Goal: Communication & Community: Answer question/provide support

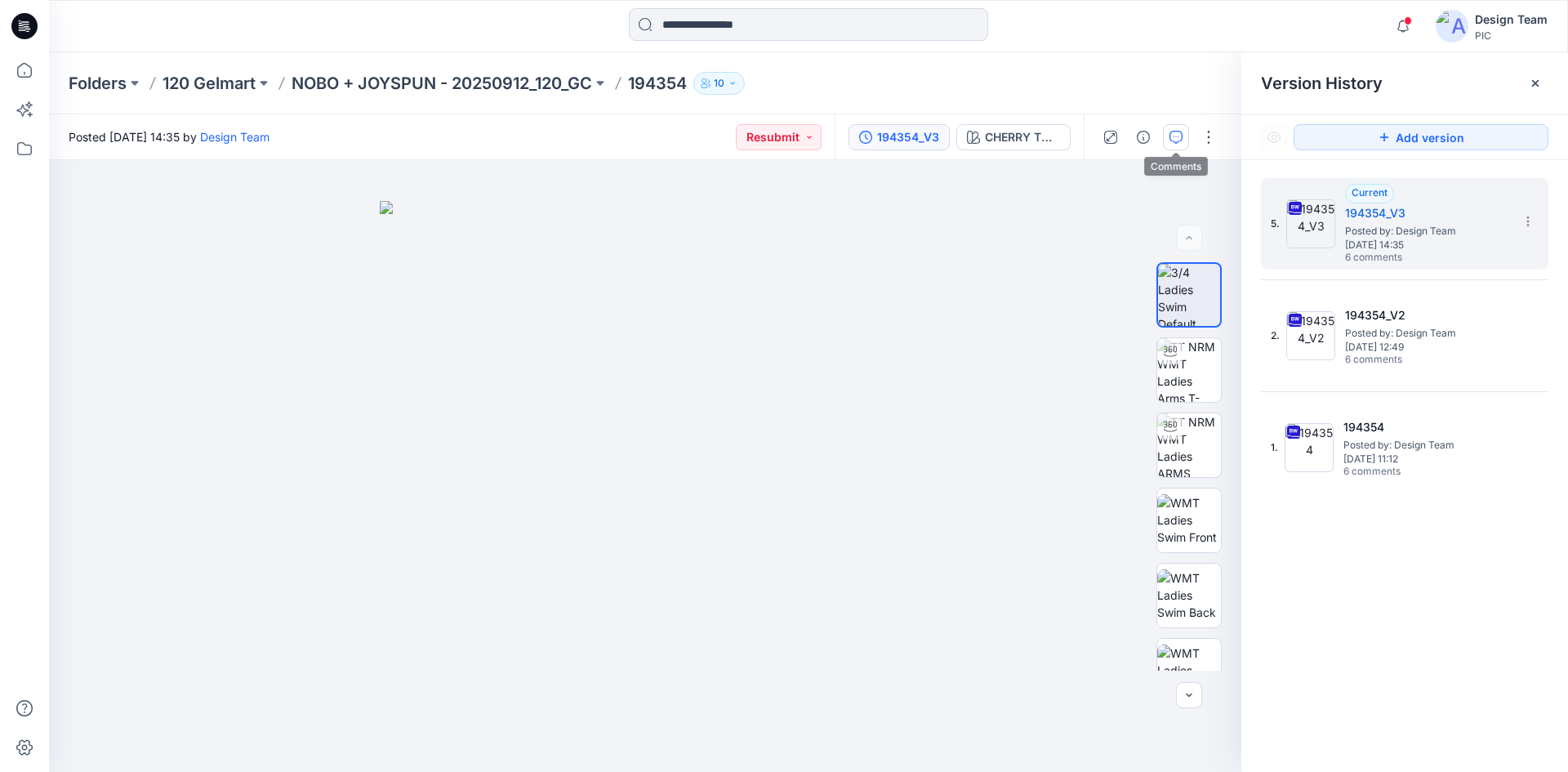
click at [1179, 136] on icon "button" at bounding box center [1176, 137] width 13 height 13
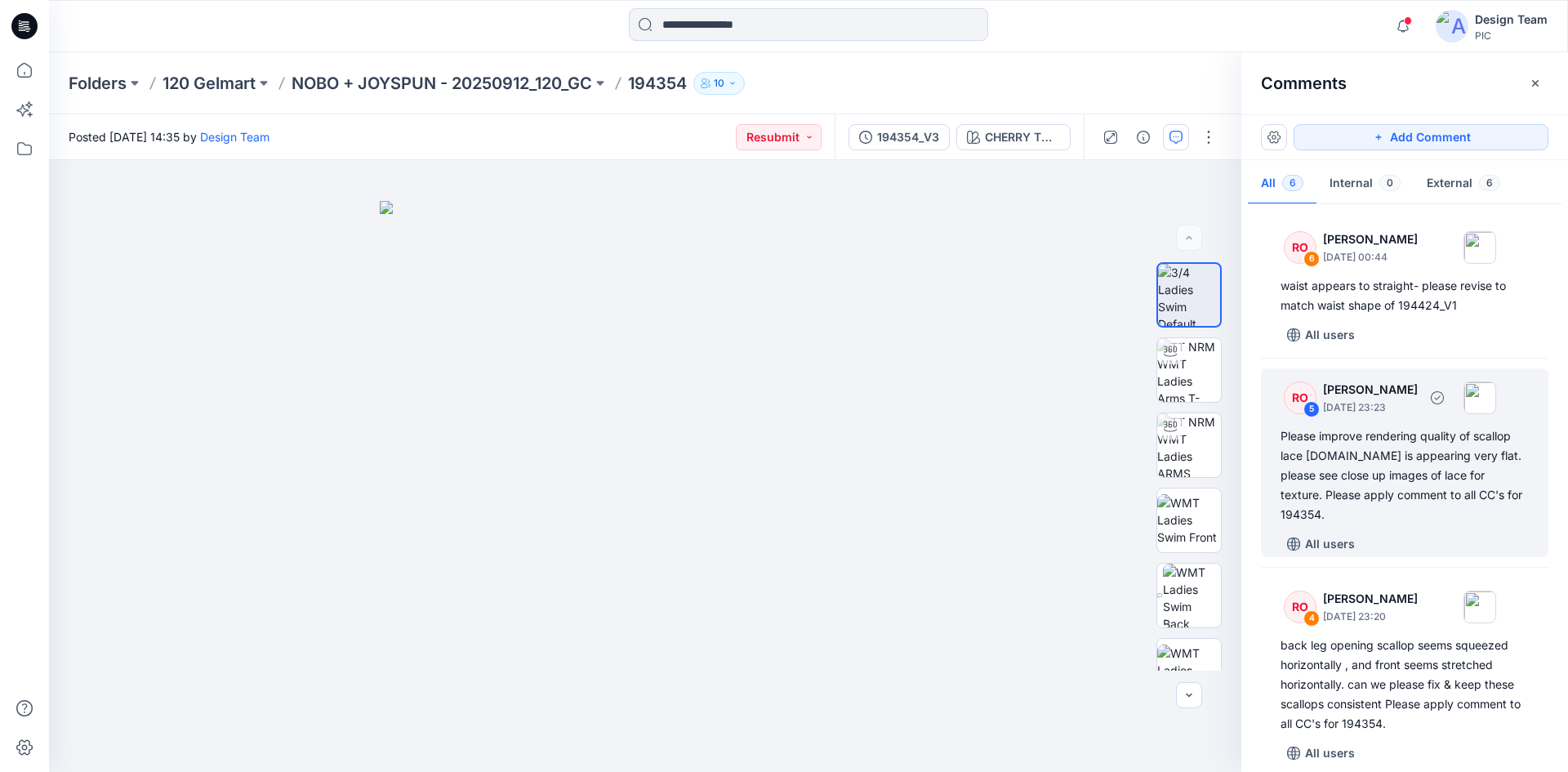
click at [1442, 484] on div "Please improve rendering quality of scallop lace [DOMAIN_NAME] is appearing ver…" at bounding box center [1404, 475] width 249 height 98
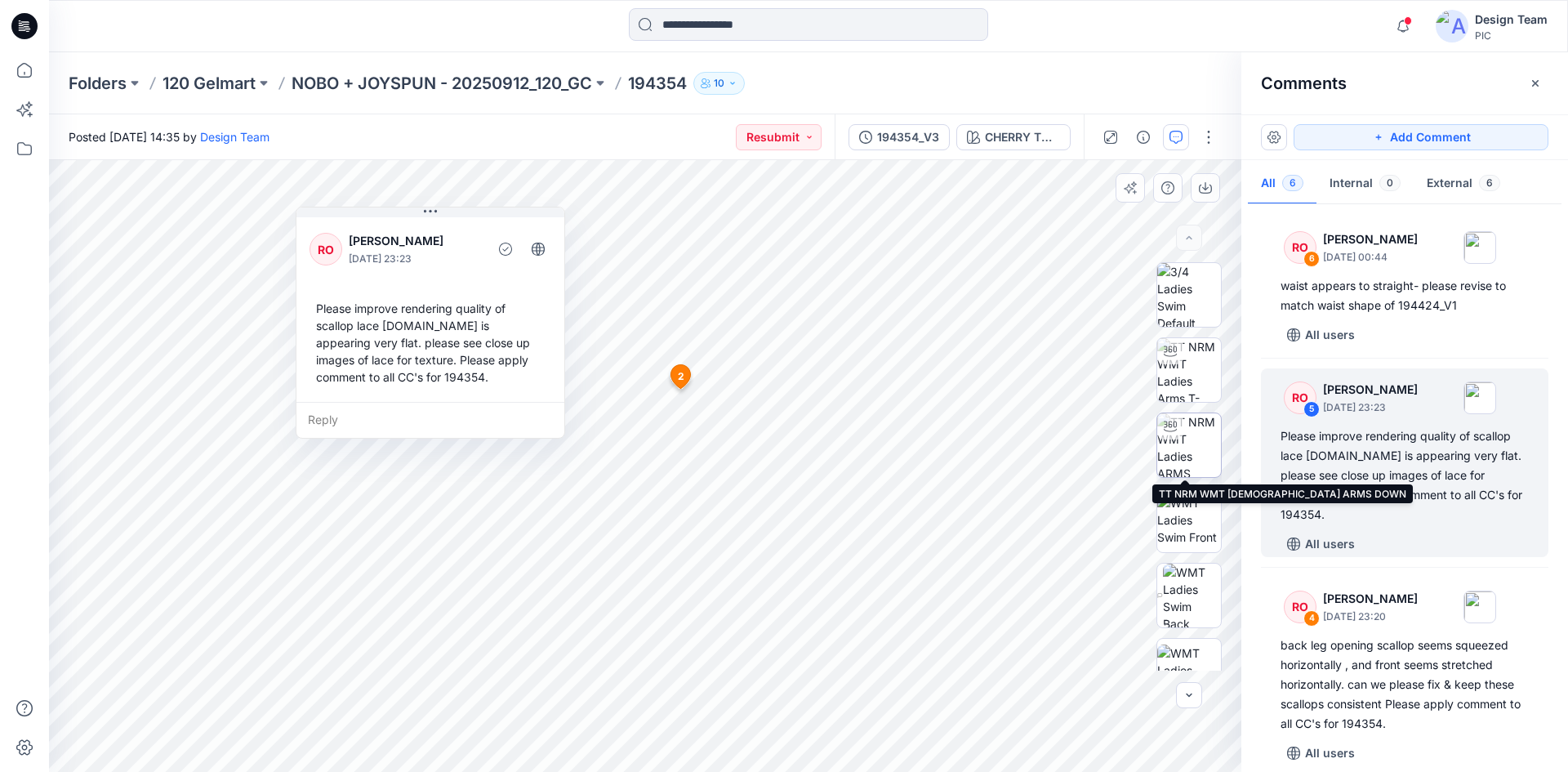
click at [1176, 450] on img at bounding box center [1189, 445] width 64 height 64
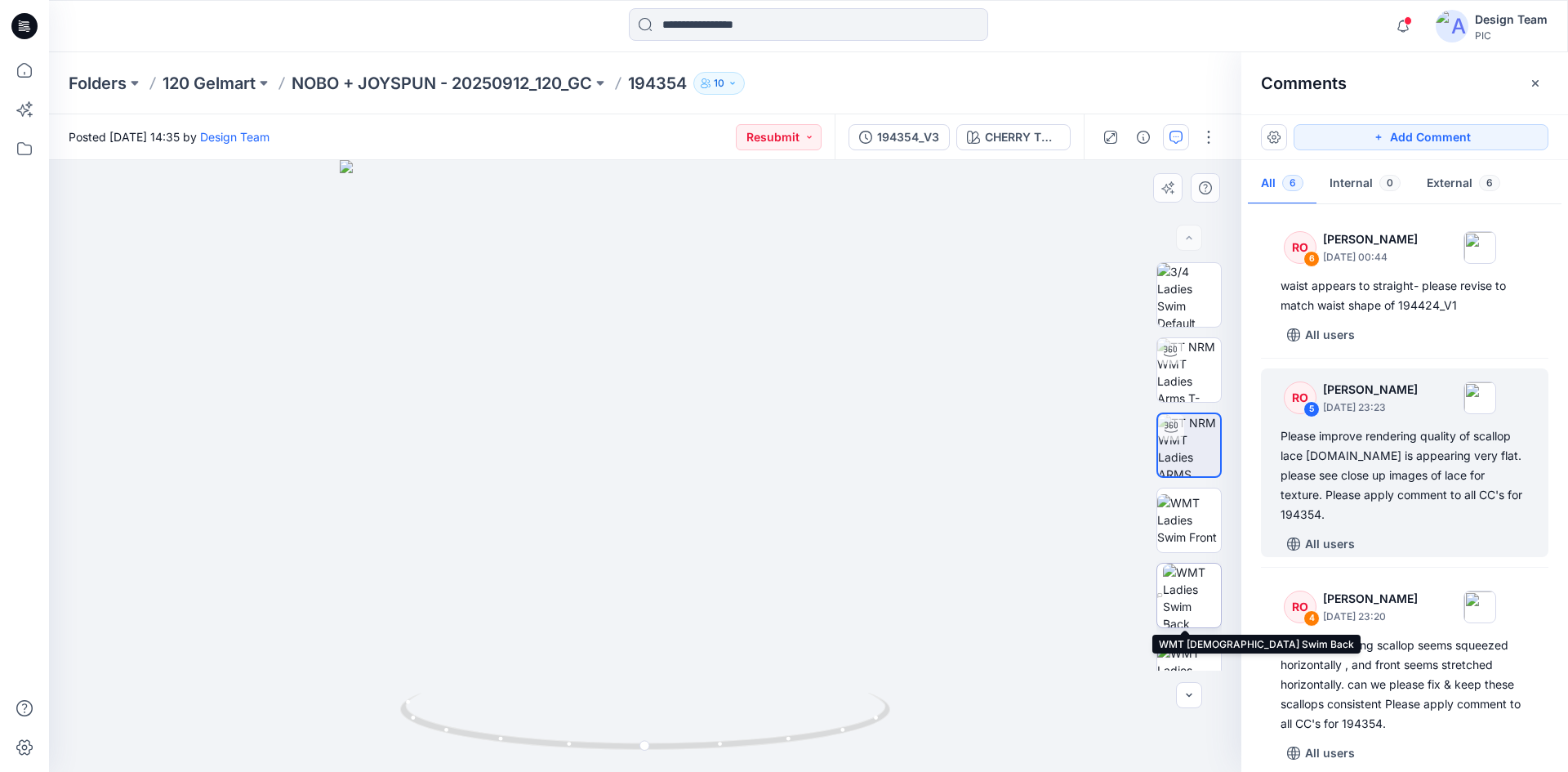
click at [1195, 608] on img at bounding box center [1192, 596] width 58 height 64
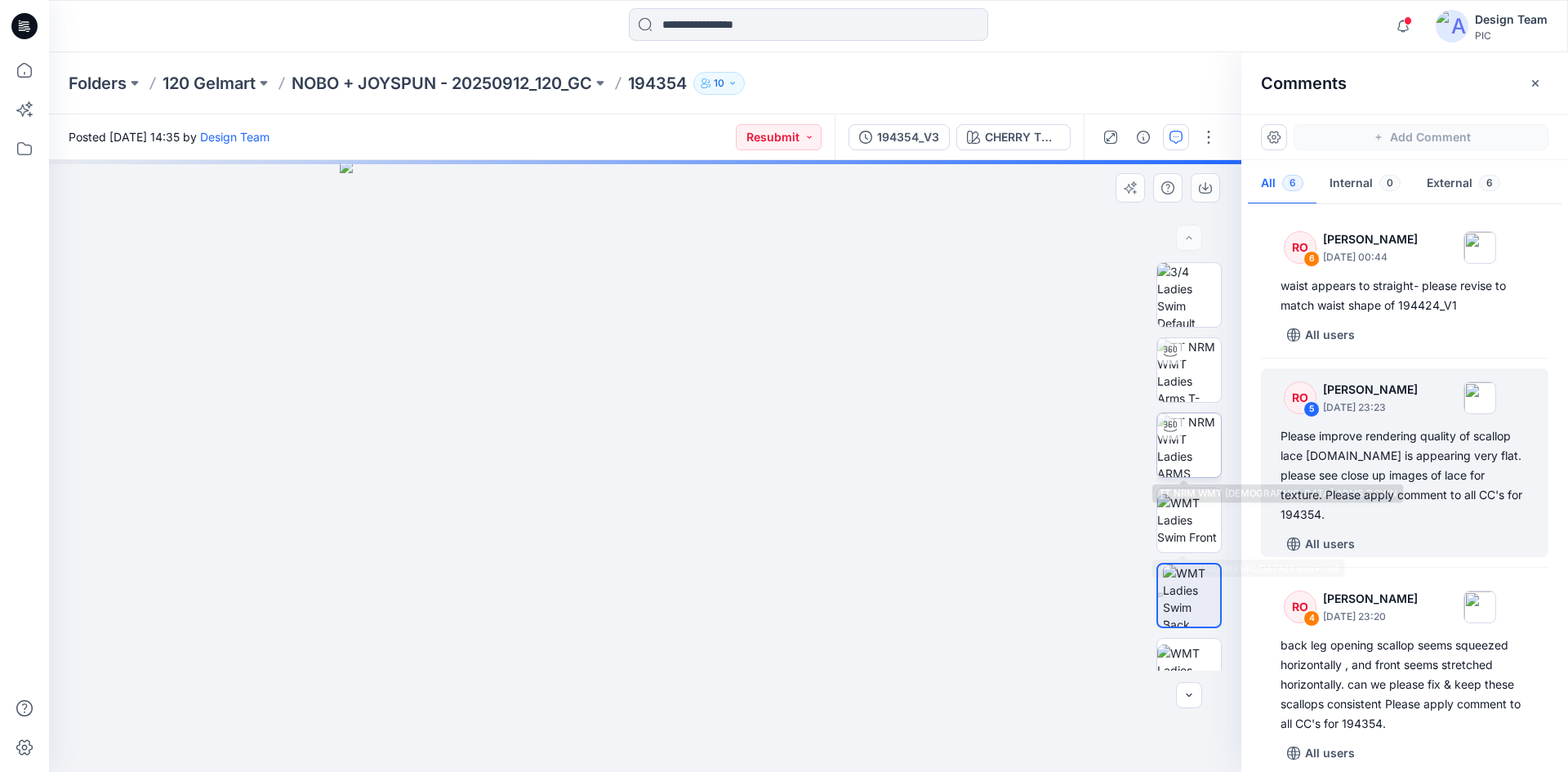
click at [1187, 456] on img at bounding box center [1189, 445] width 64 height 64
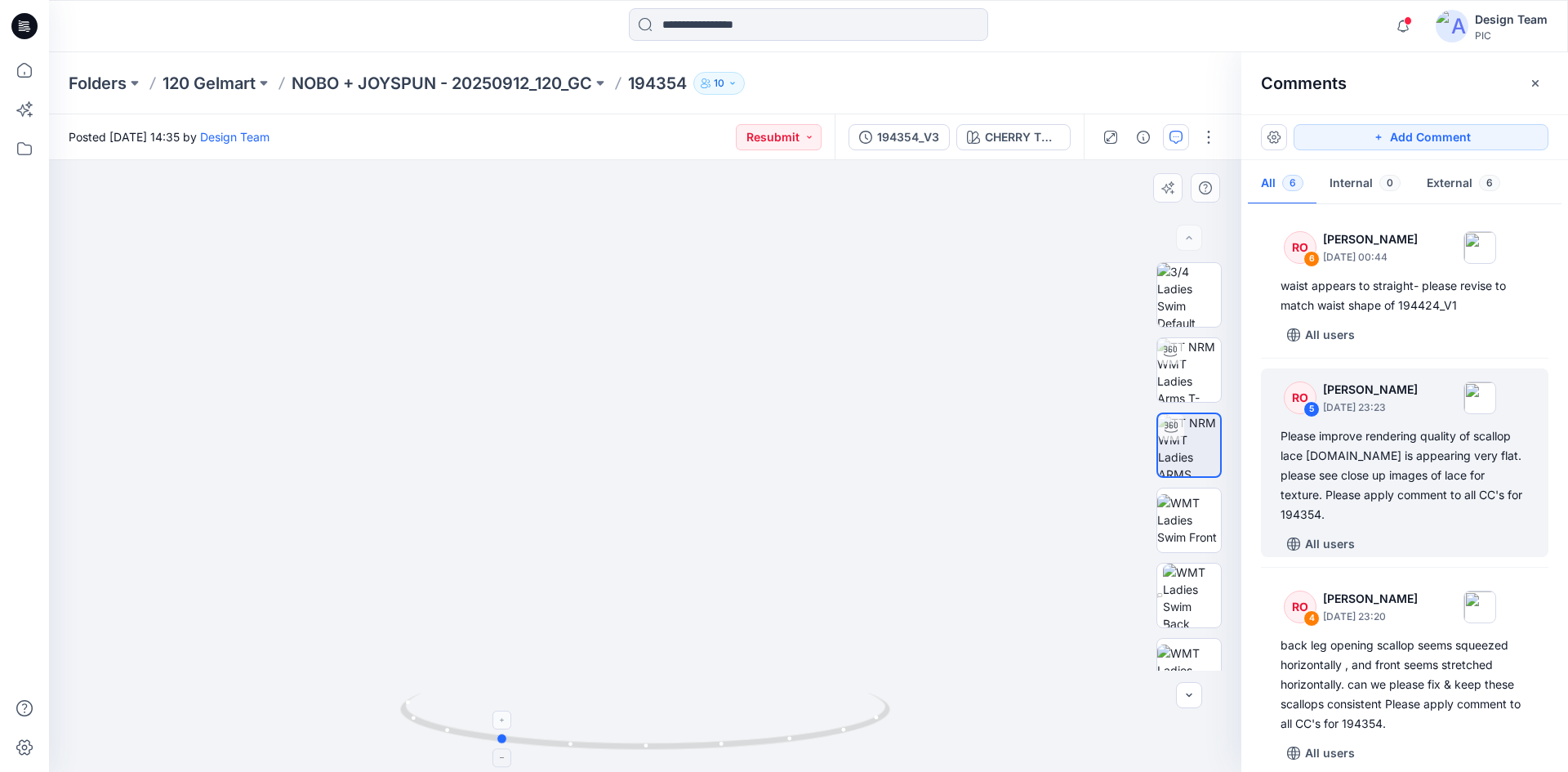
drag, startPoint x: 862, startPoint y: 724, endPoint x: 715, endPoint y: 741, distance: 148.0
click at [715, 741] on icon at bounding box center [647, 723] width 494 height 62
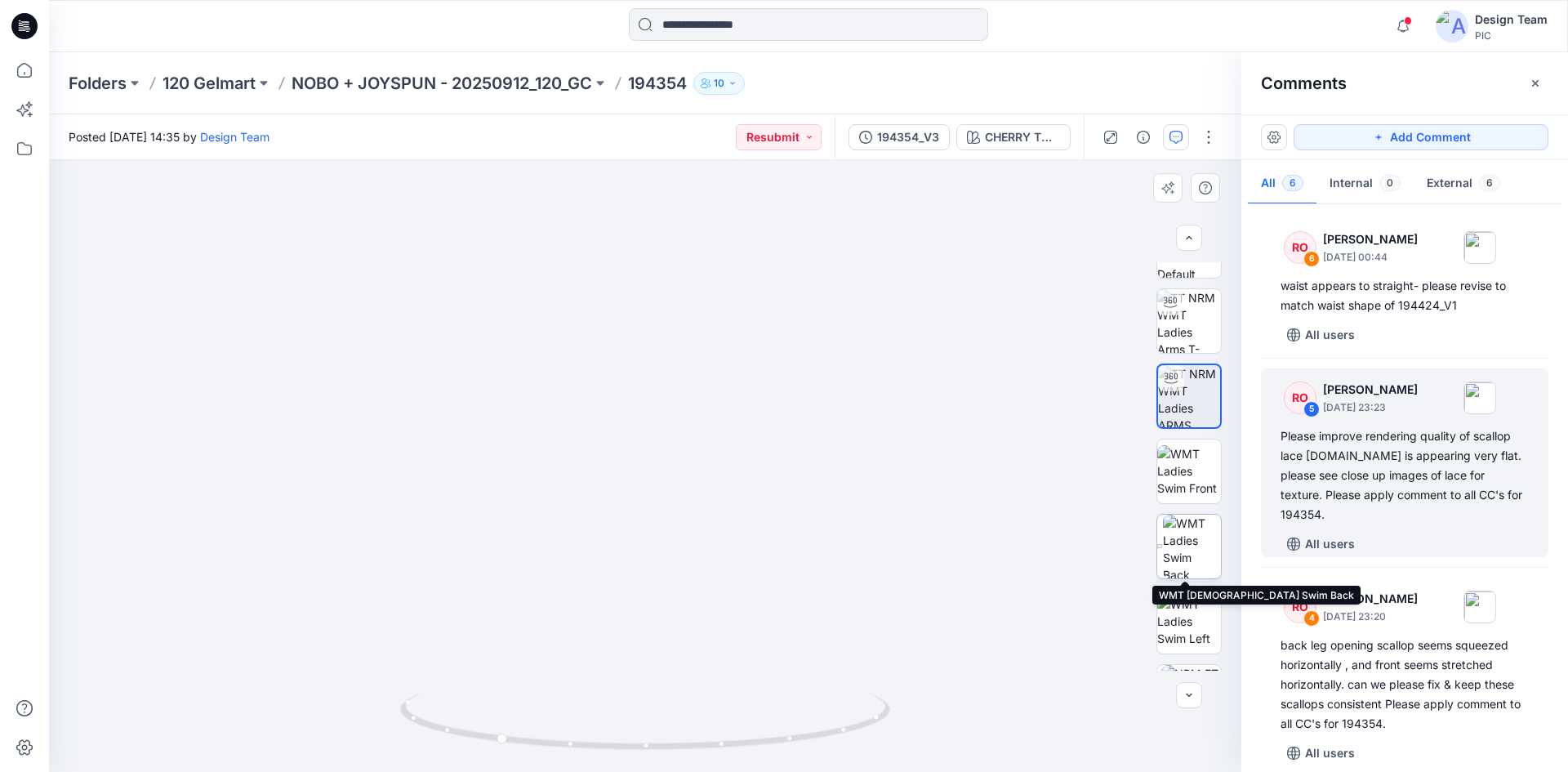
click at [1182, 559] on img at bounding box center [1192, 546] width 58 height 64
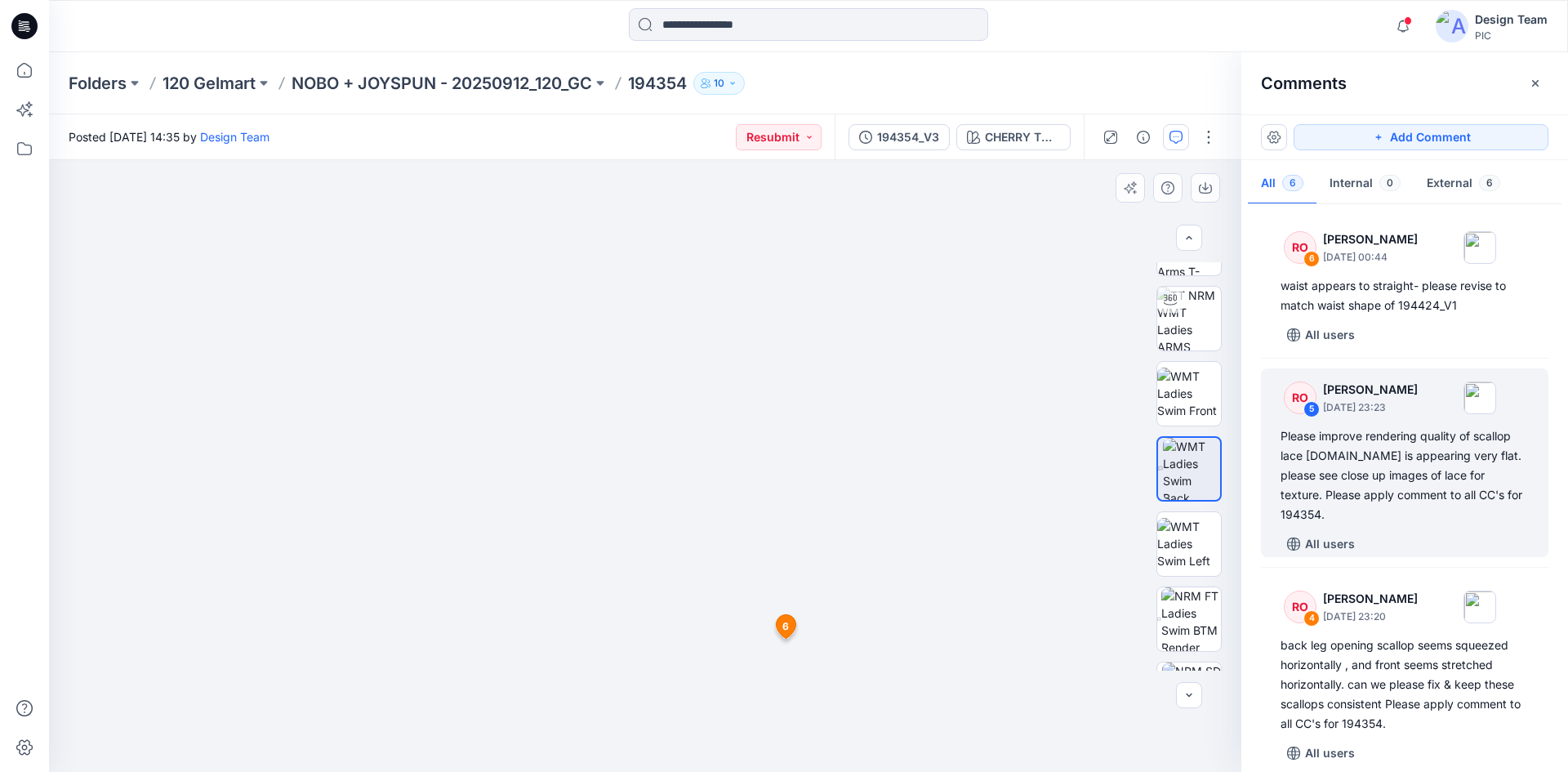
scroll to position [127, 0]
drag, startPoint x: 609, startPoint y: 619, endPoint x: 613, endPoint y: 294, distance: 325.0
click at [1175, 614] on img at bounding box center [1191, 619] width 60 height 64
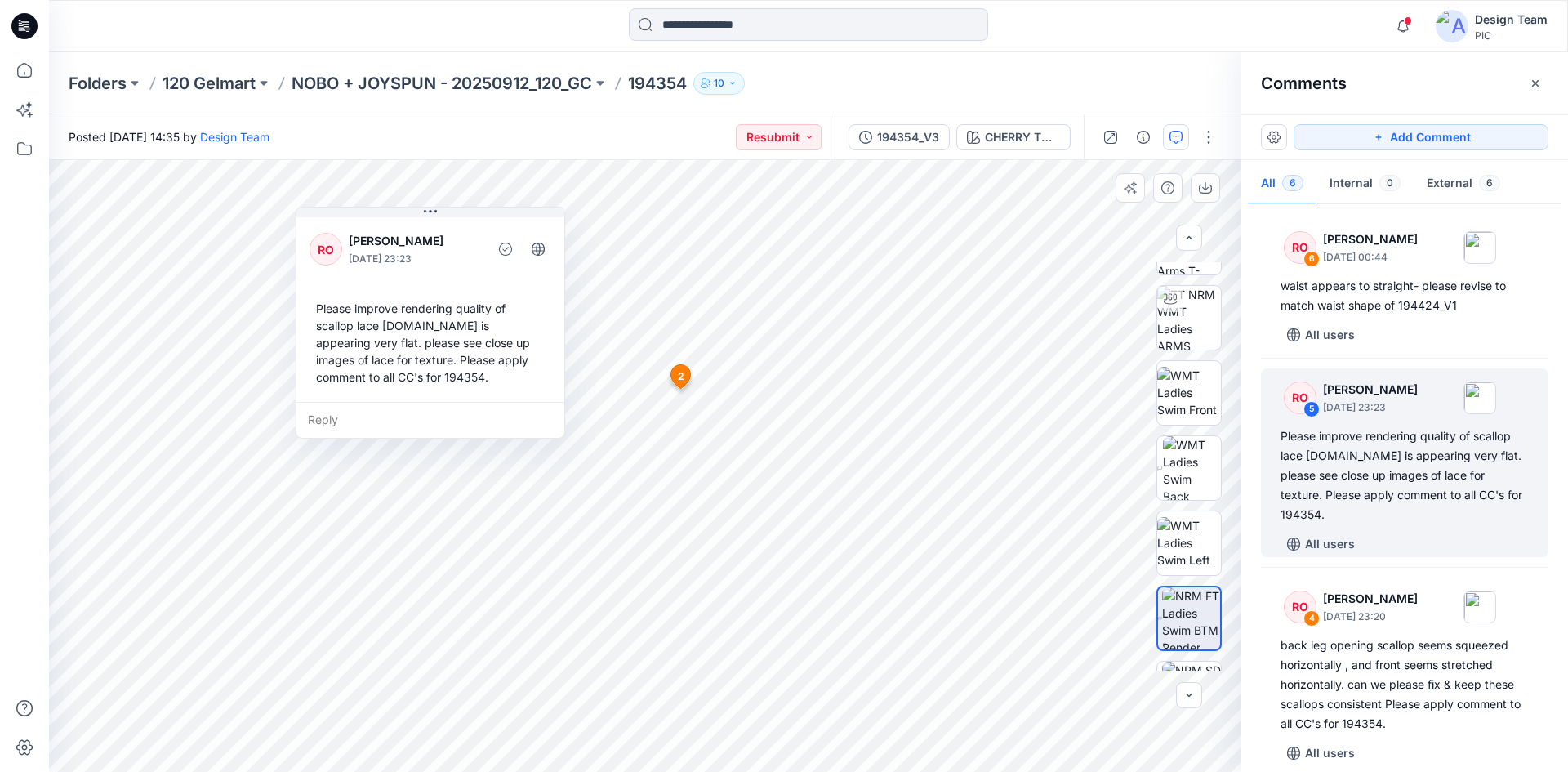
click at [325, 419] on div "Reply" at bounding box center [431, 420] width 268 height 36
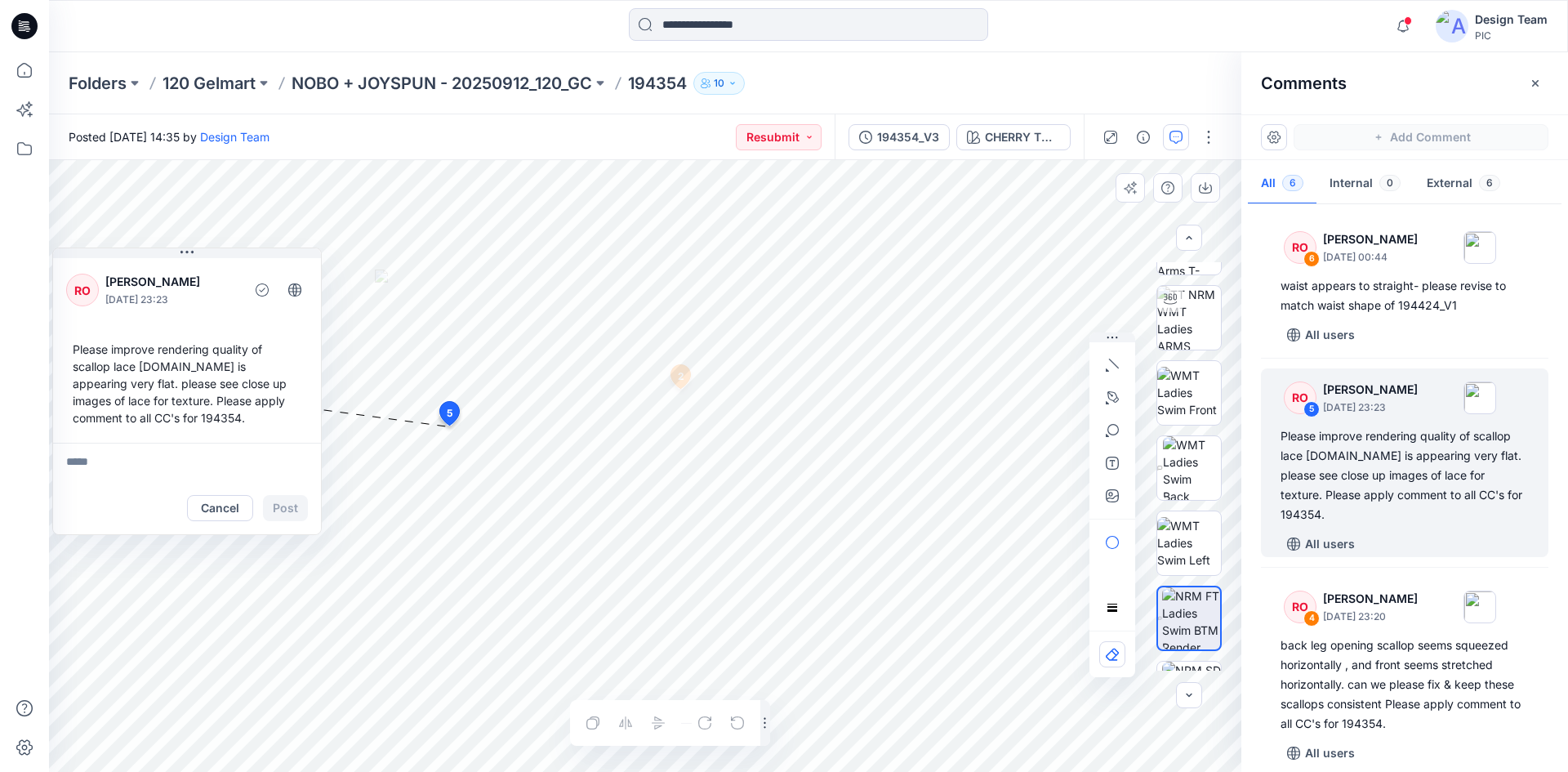
drag, startPoint x: 453, startPoint y: 228, endPoint x: 158, endPoint y: 269, distance: 297.8
click at [158, 269] on div "RO [PERSON_NAME] [DATE] 23:23" at bounding box center [186, 290] width 242 height 45
click at [979, 127] on button "CHERRY TOMATO" at bounding box center [1014, 137] width 115 height 26
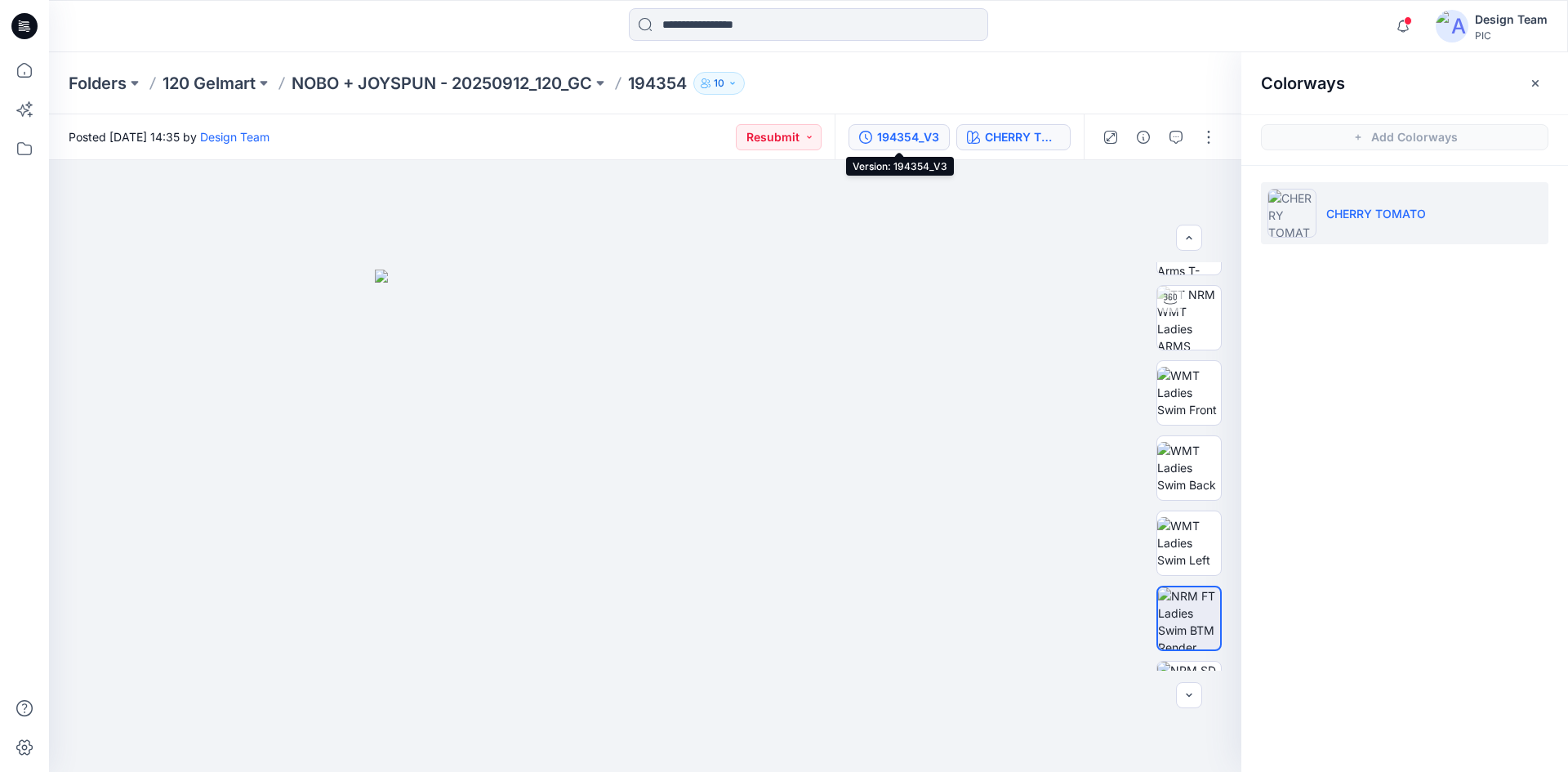
click at [890, 140] on div "194354_V3" at bounding box center [909, 137] width 62 height 18
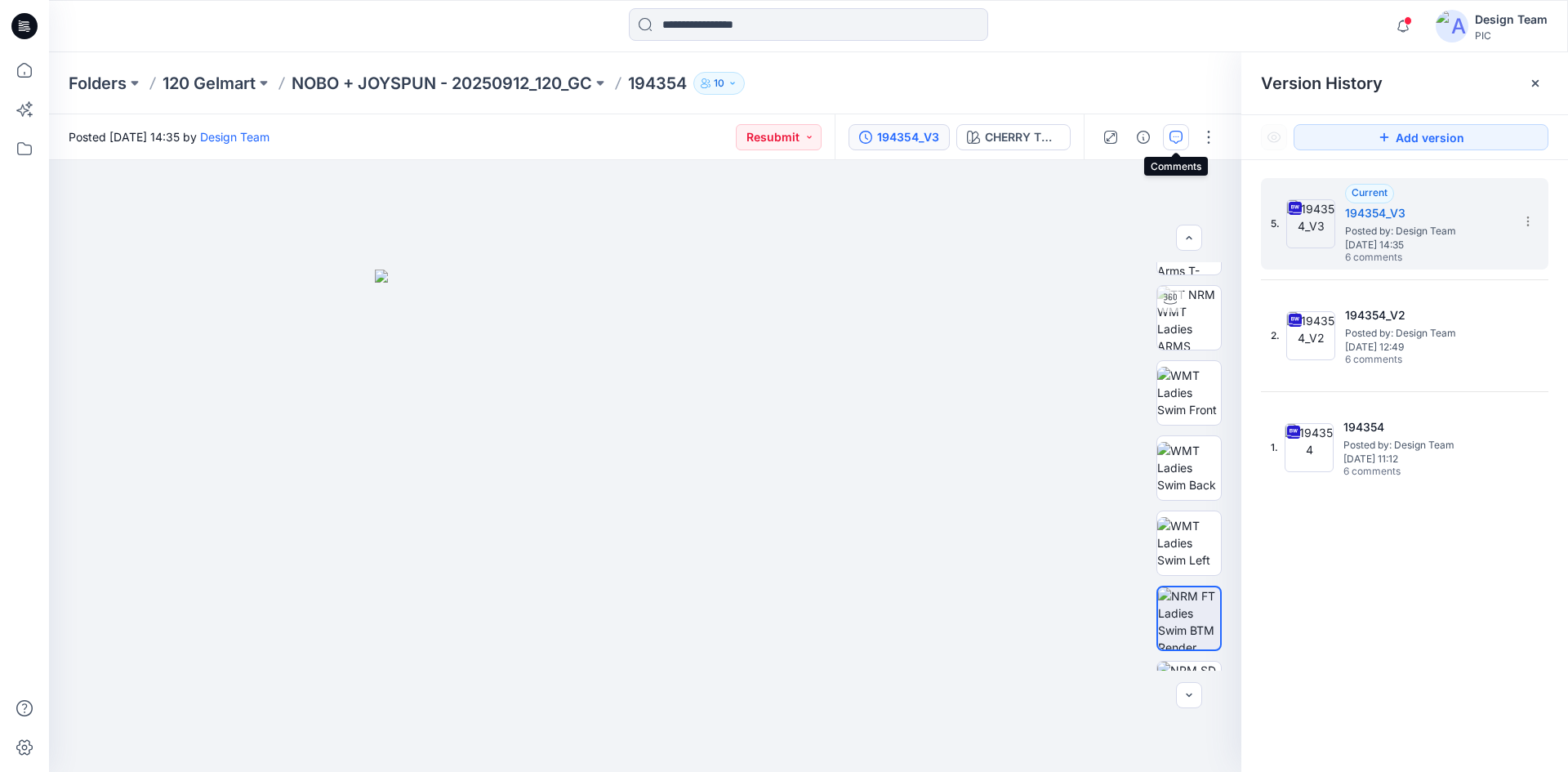
click at [1184, 140] on button "button" at bounding box center [1176, 137] width 26 height 26
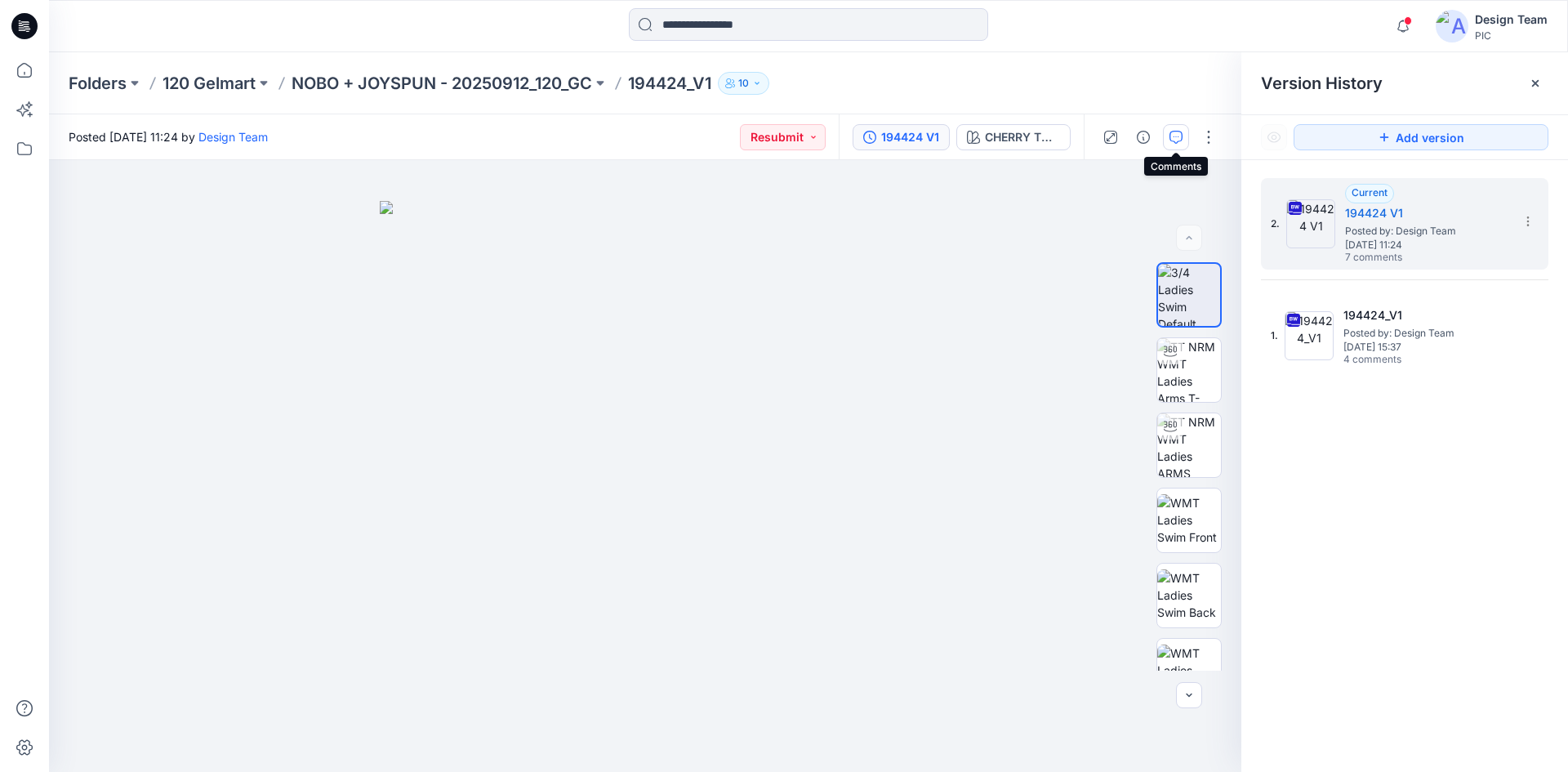
click at [1169, 132] on icon "button" at bounding box center [1176, 137] width 13 height 13
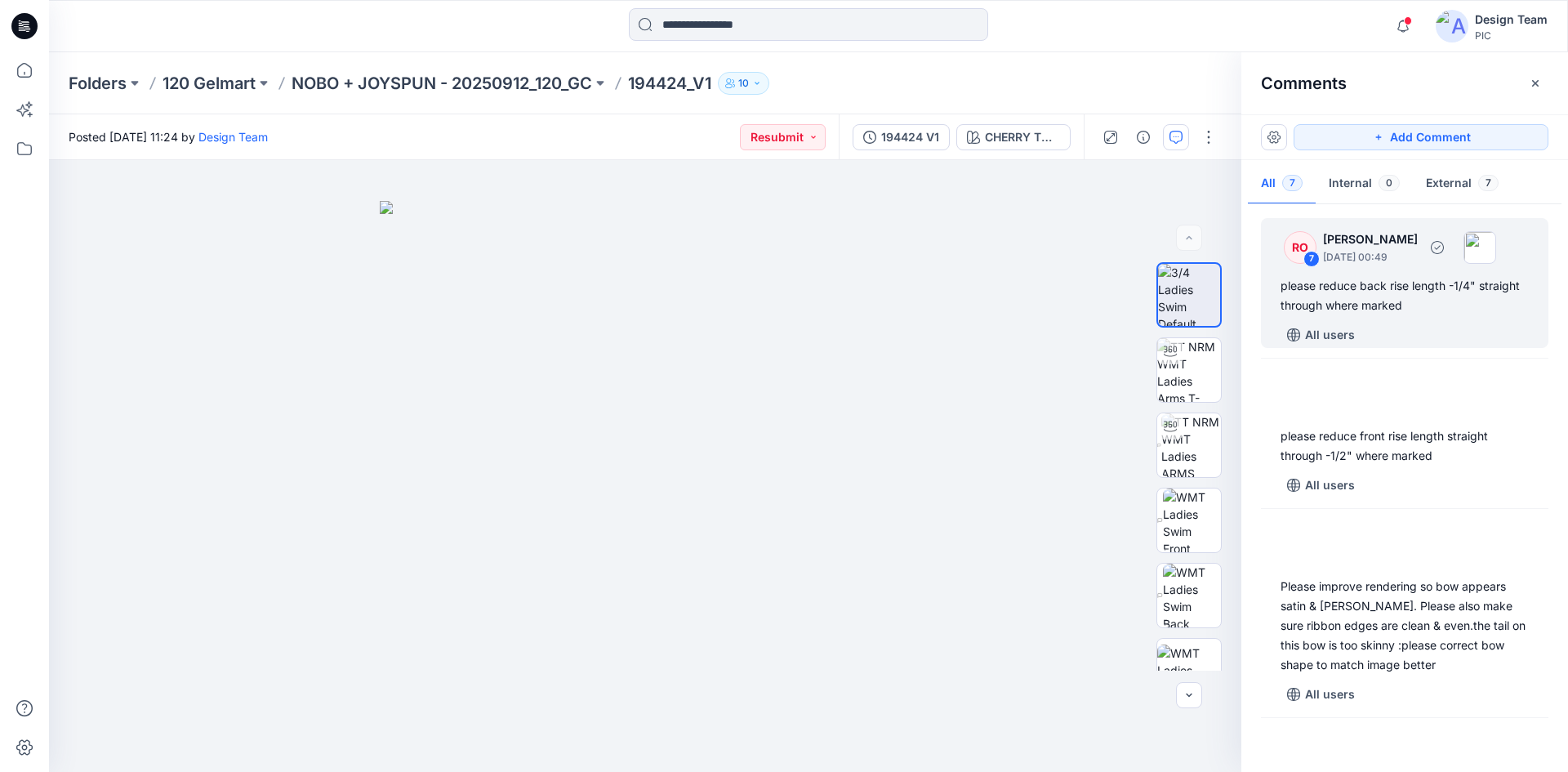
click at [1458, 307] on div "please reduce back rise length -1/4" straight through where marked" at bounding box center [1404, 295] width 249 height 40
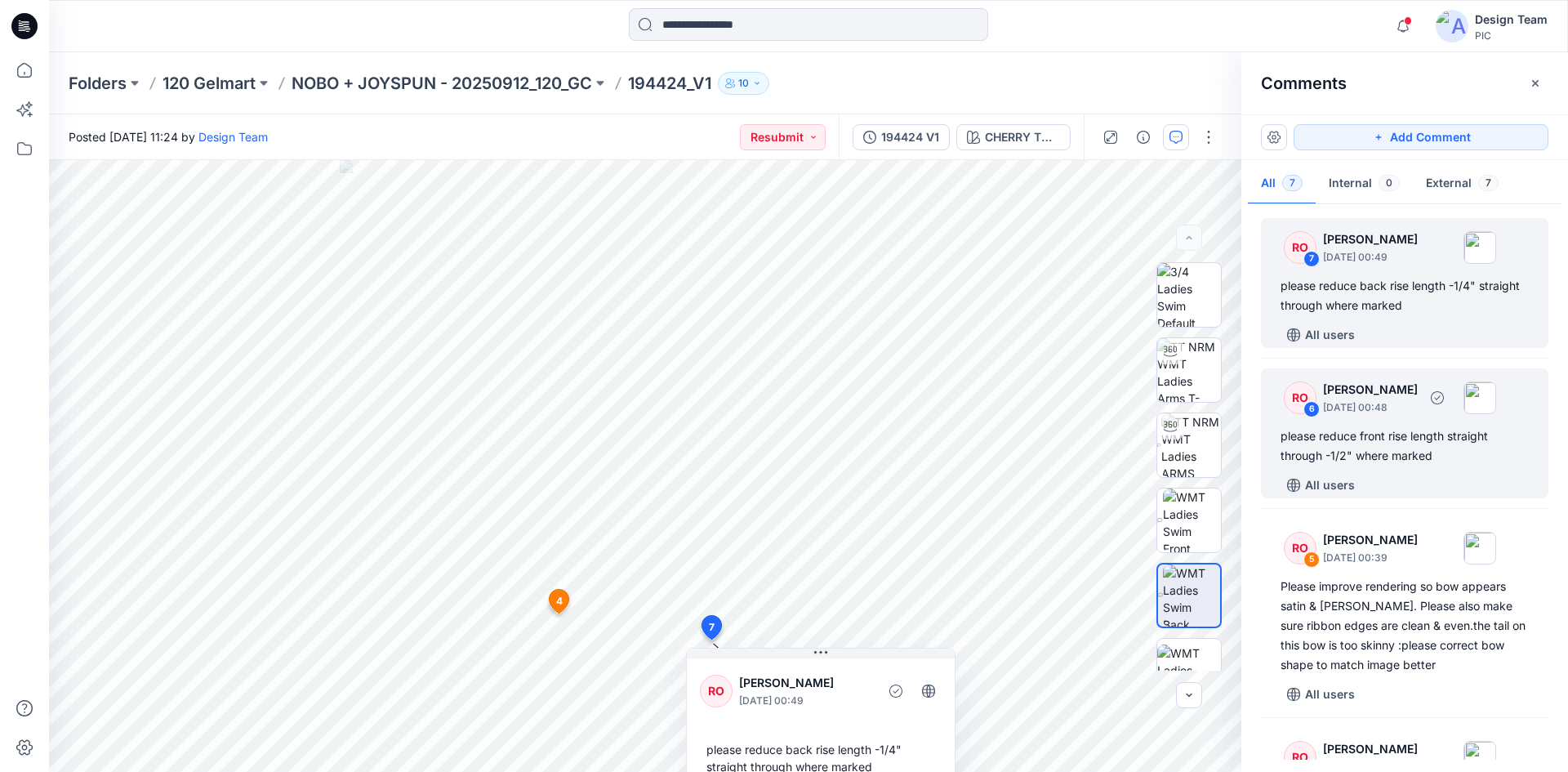
click at [1421, 455] on div "please reduce front rise length straight through -1/2" where marked" at bounding box center [1404, 446] width 249 height 40
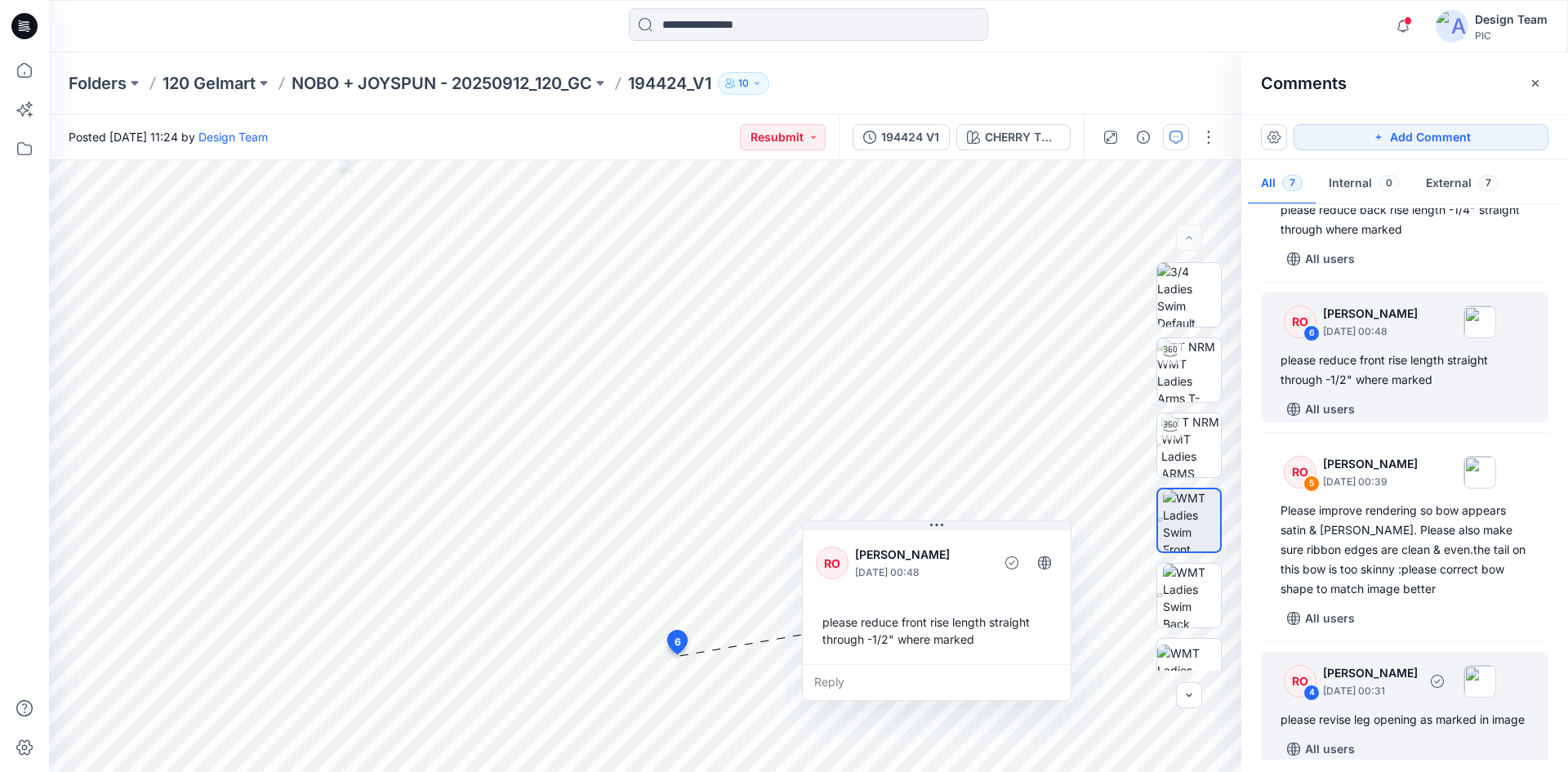
scroll to position [164, 0]
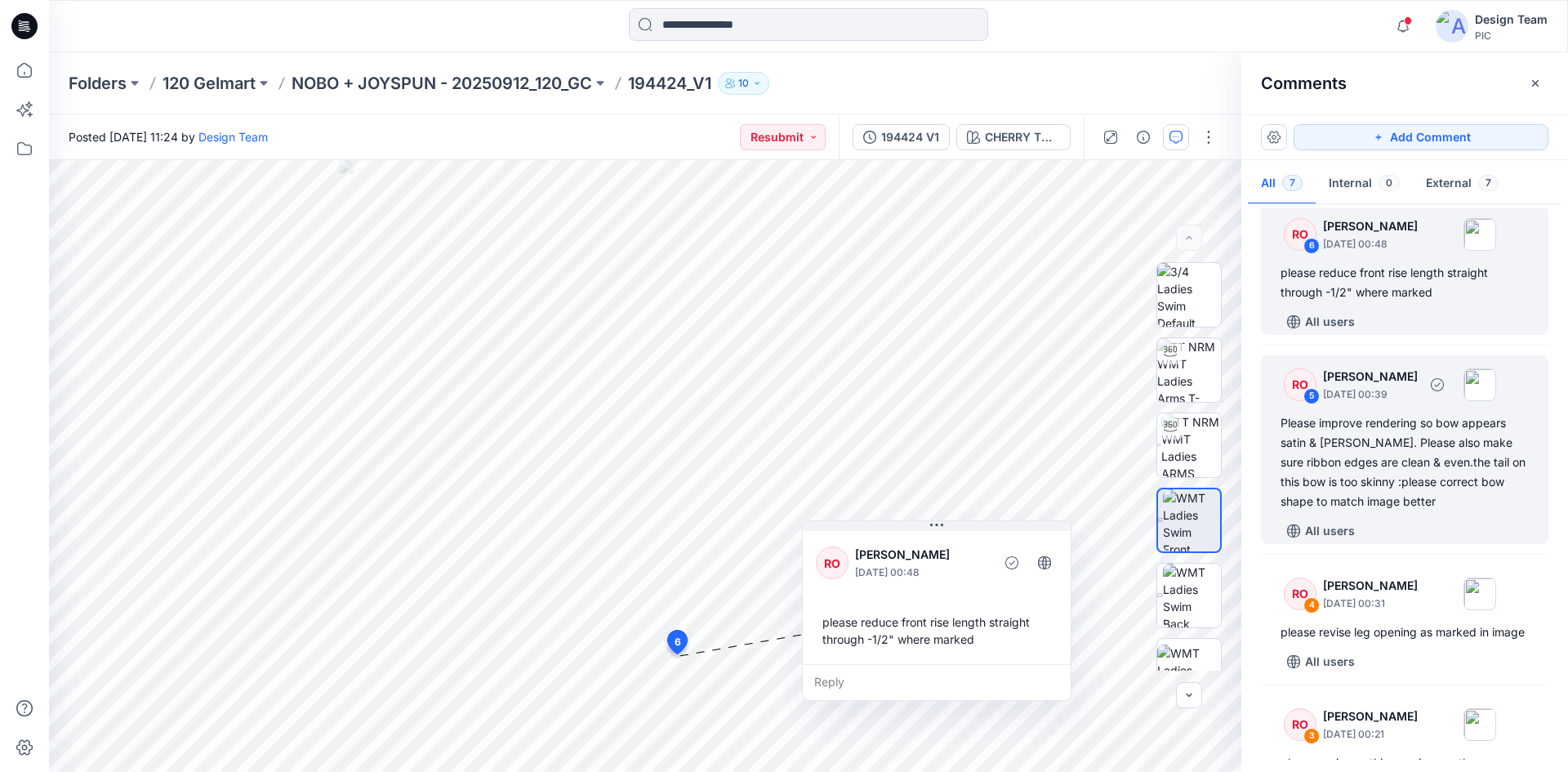
click at [1416, 464] on div "Please improve rendering so bow appears satin & shiny. Please also make sure ri…" at bounding box center [1404, 462] width 249 height 98
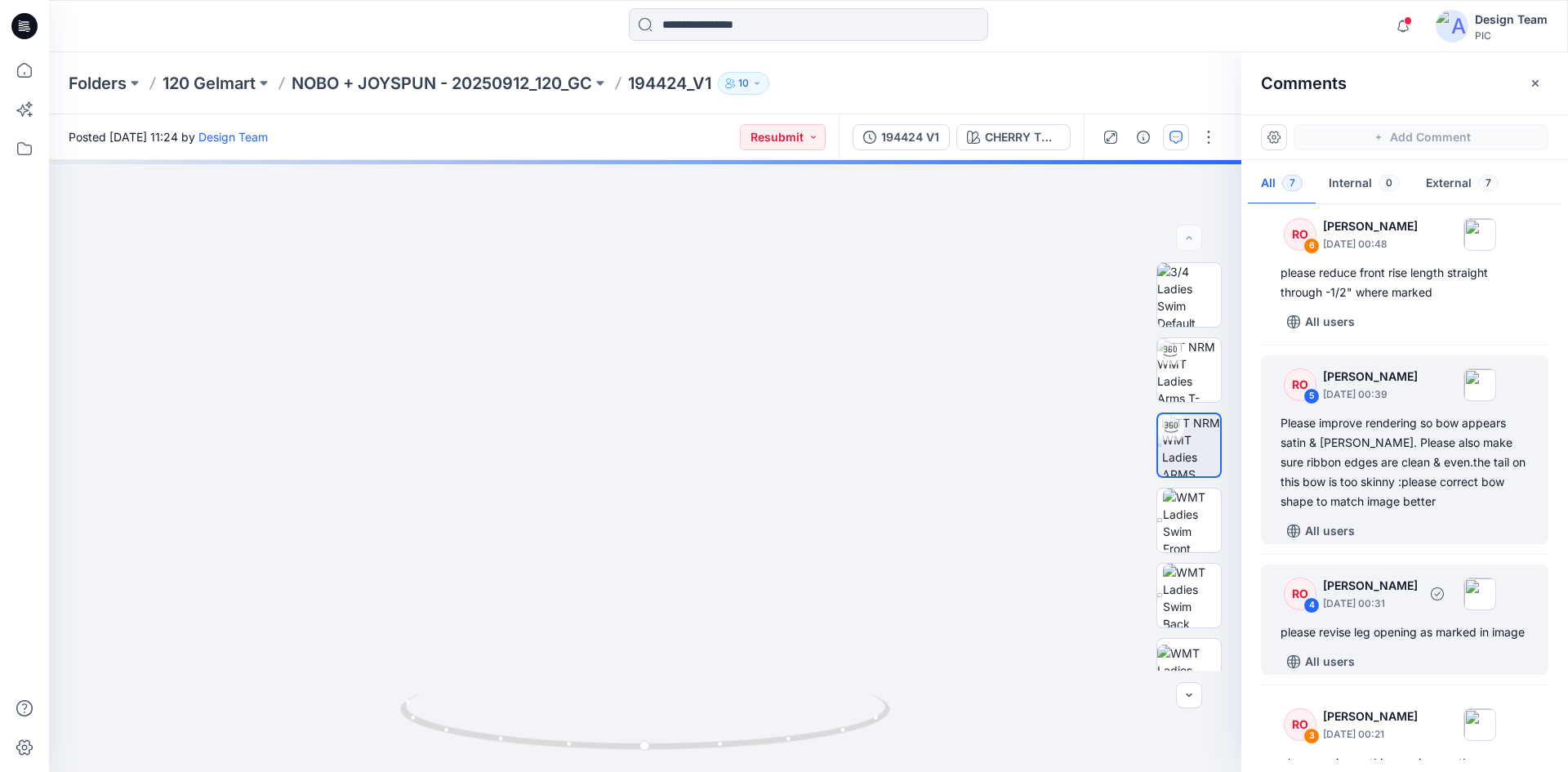
click at [1391, 642] on div "please revise leg opening as marked in image" at bounding box center [1404, 631] width 249 height 19
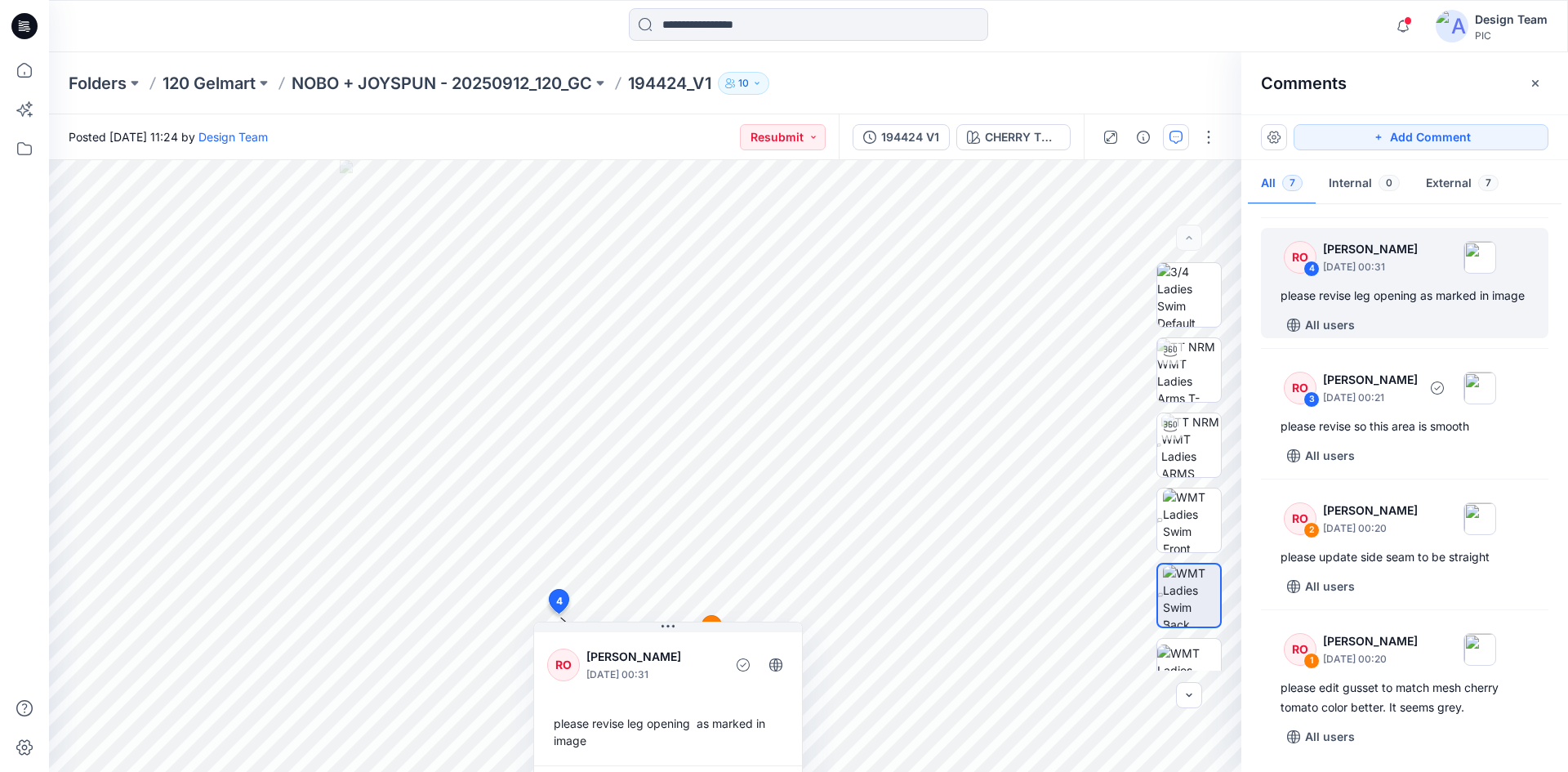
scroll to position [519, 0]
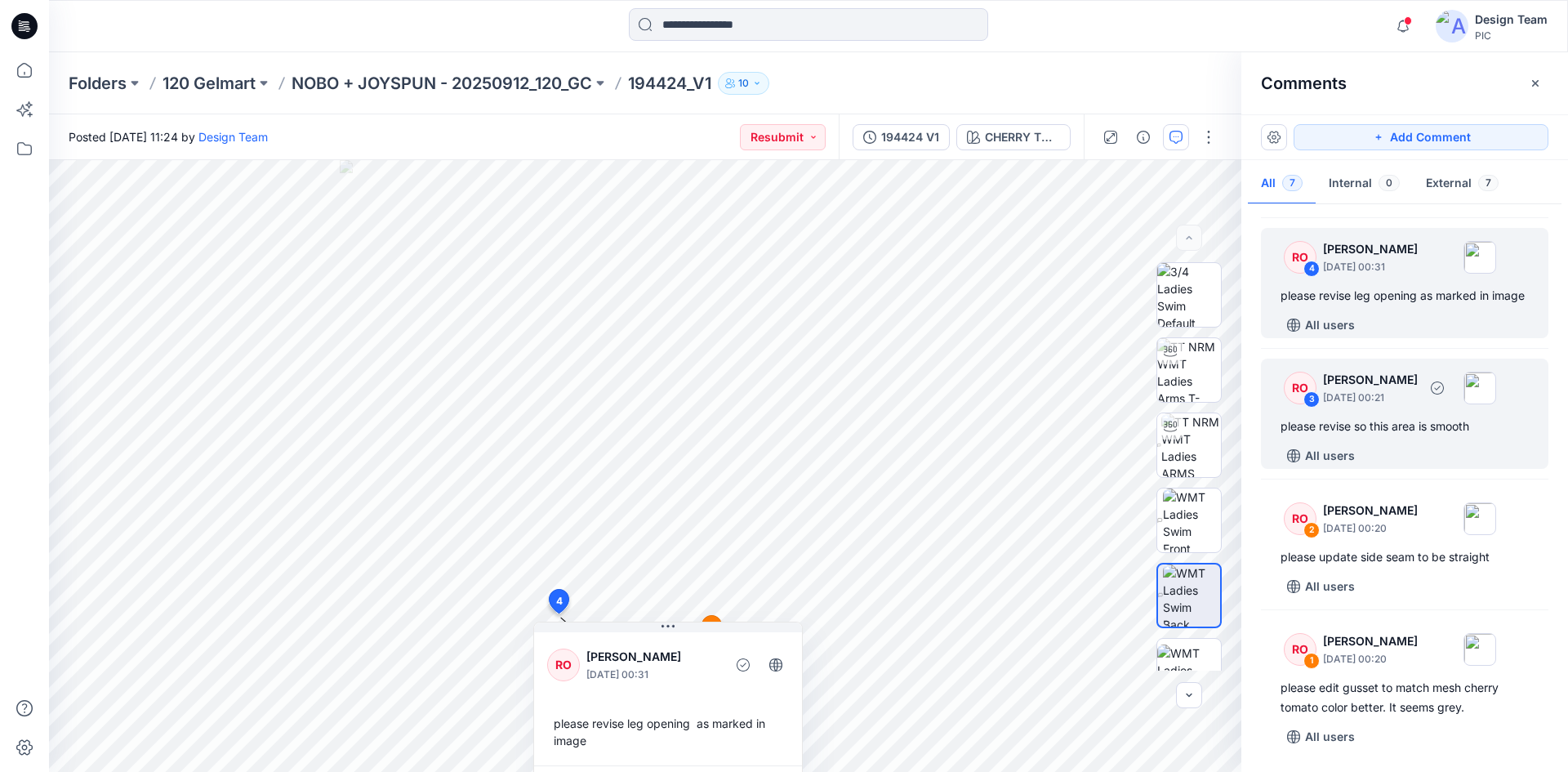
click at [1410, 417] on div "please revise so this area is smooth" at bounding box center [1404, 426] width 249 height 19
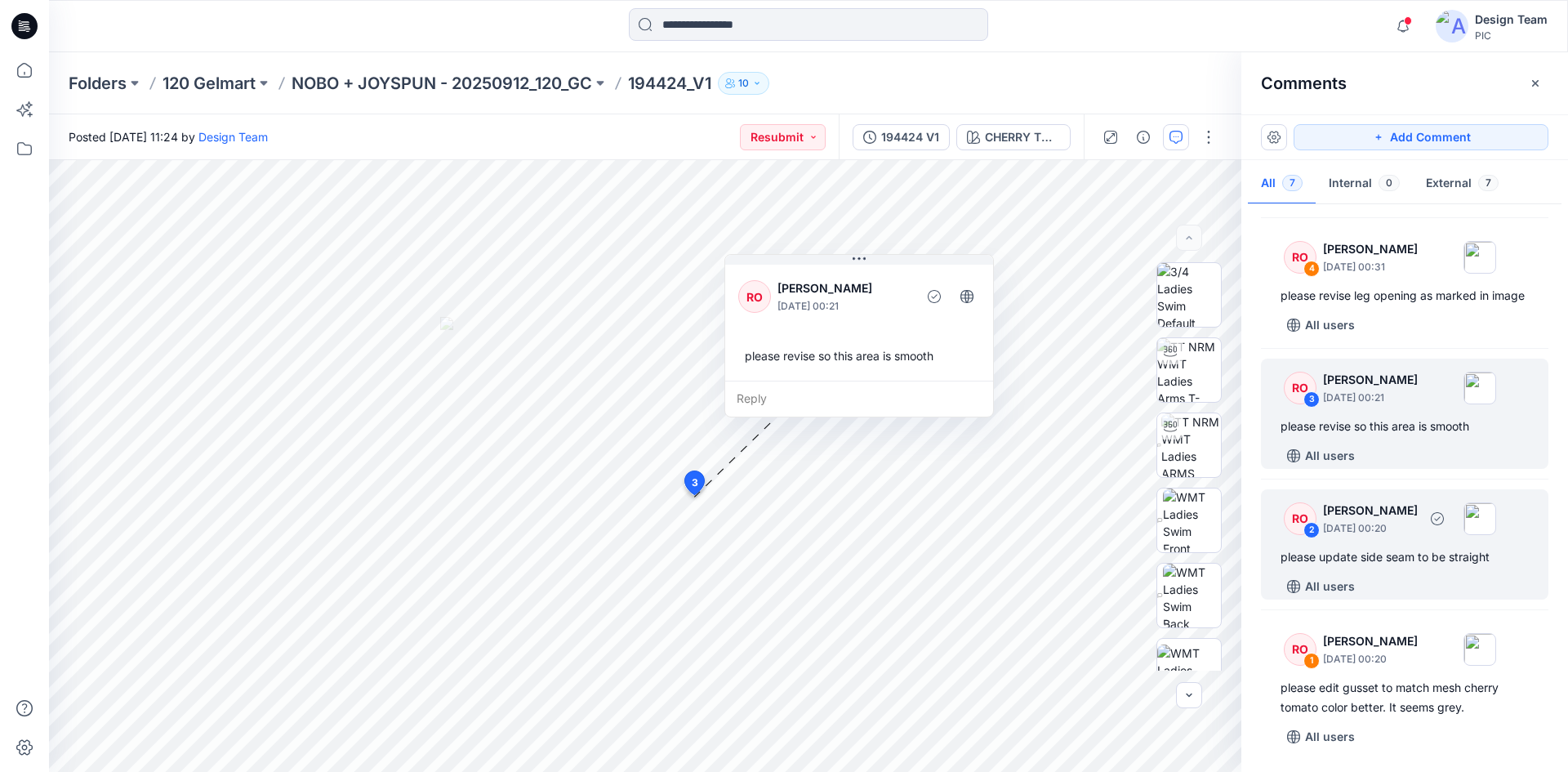
click at [1378, 570] on div "RO 2 Raquel Ortiz October 03, 2025 00:20 please update side seam to be straight…" at bounding box center [1404, 544] width 287 height 110
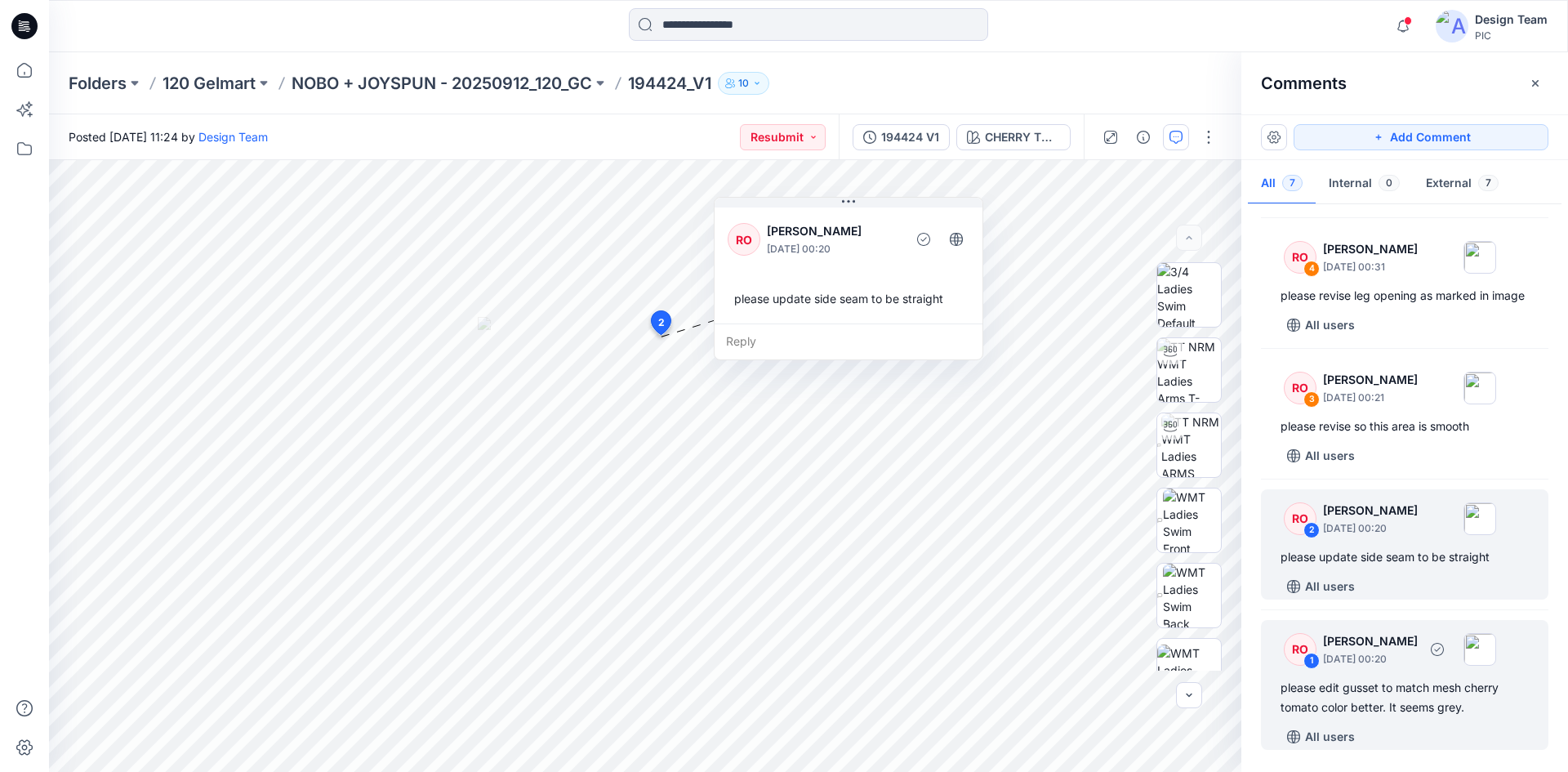
click at [1381, 695] on div "please edit gusset to match mesh cherry tomato color better. It seems grey." at bounding box center [1404, 697] width 249 height 40
